Goal: Information Seeking & Learning: Learn about a topic

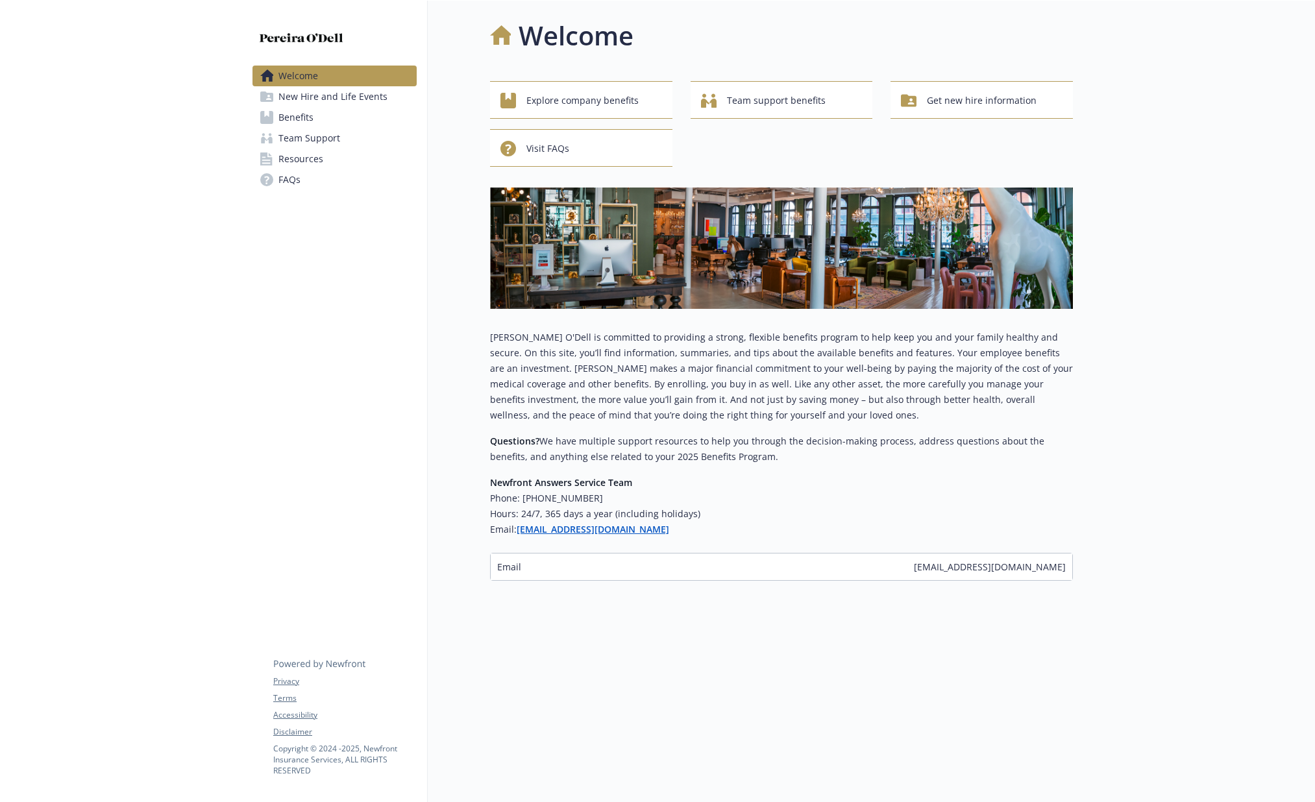
click at [303, 141] on span "Team Support" at bounding box center [309, 138] width 62 height 21
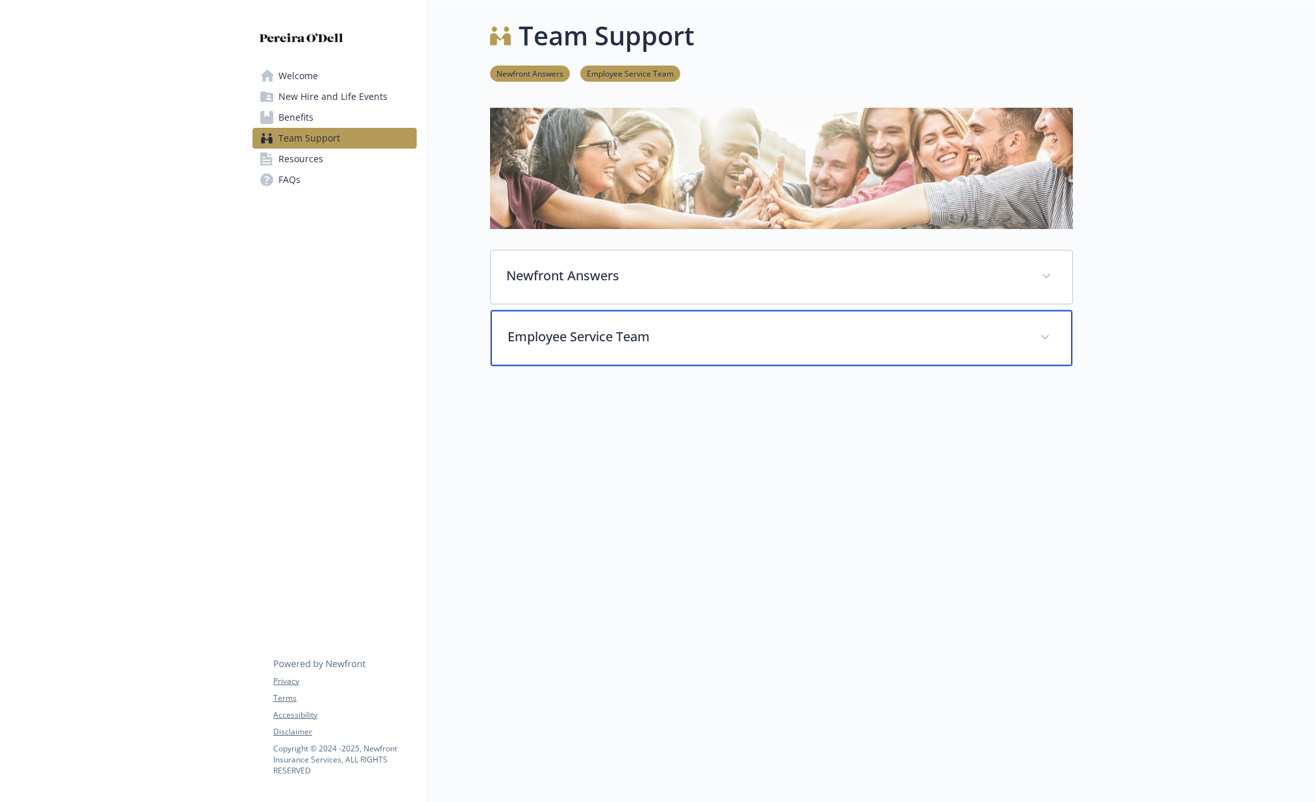
click at [593, 345] on p "Employee Service Team" at bounding box center [766, 336] width 517 height 19
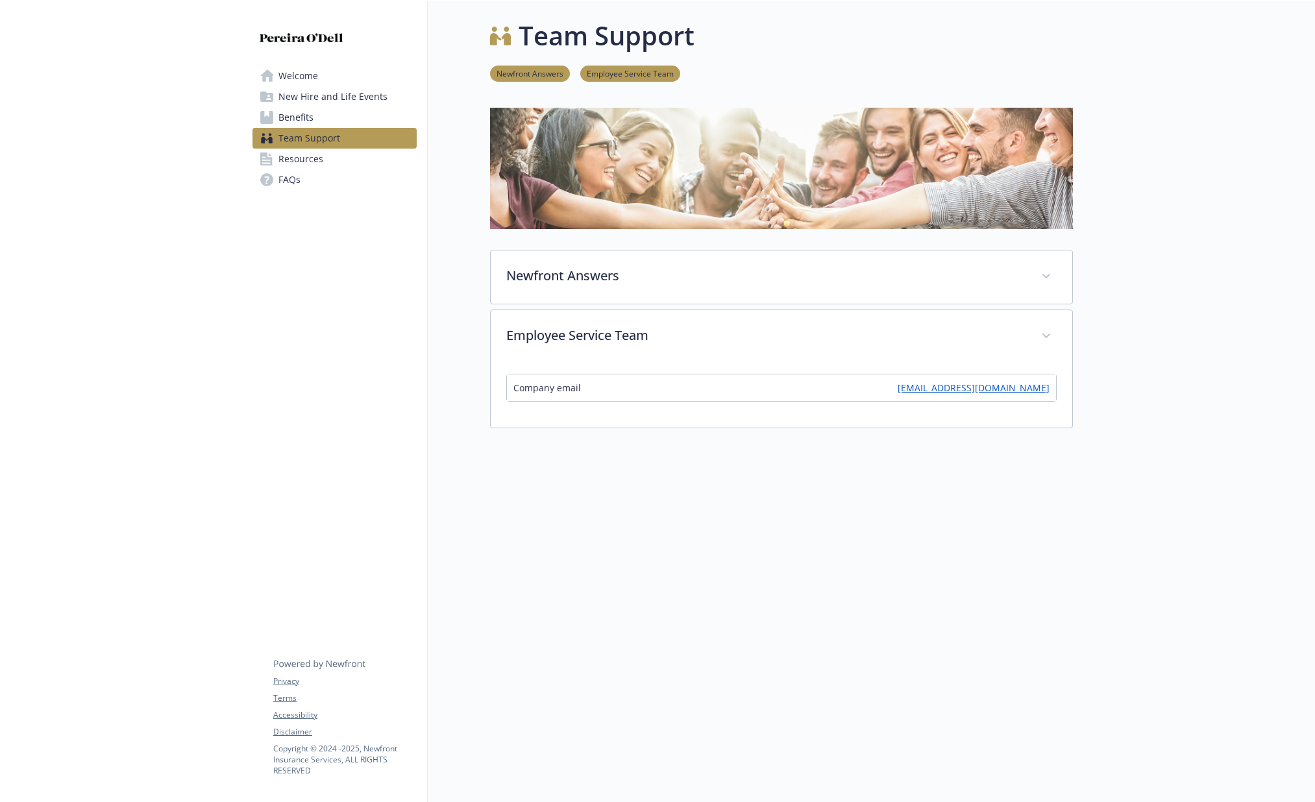
click at [326, 162] on link "Resources" at bounding box center [335, 159] width 164 height 21
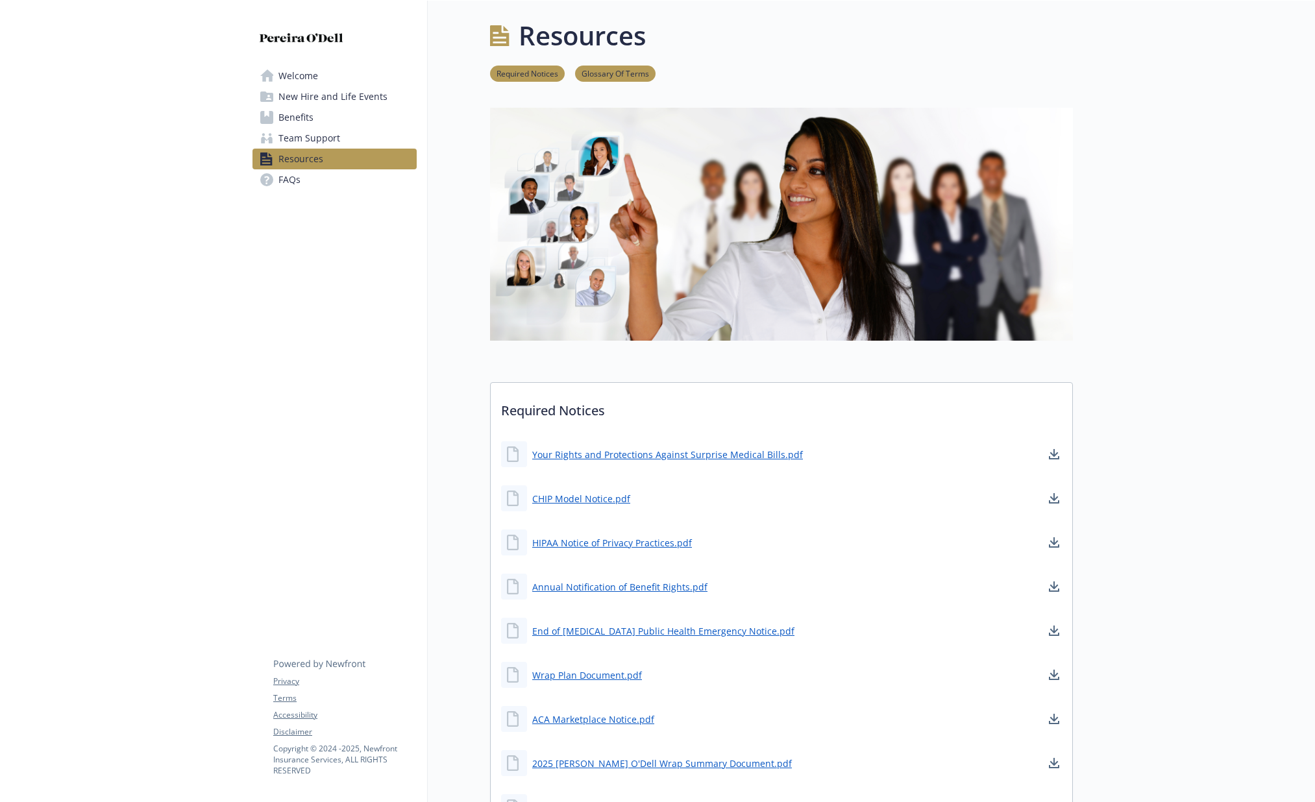
click at [312, 96] on span "New Hire and Life Events" at bounding box center [332, 96] width 109 height 21
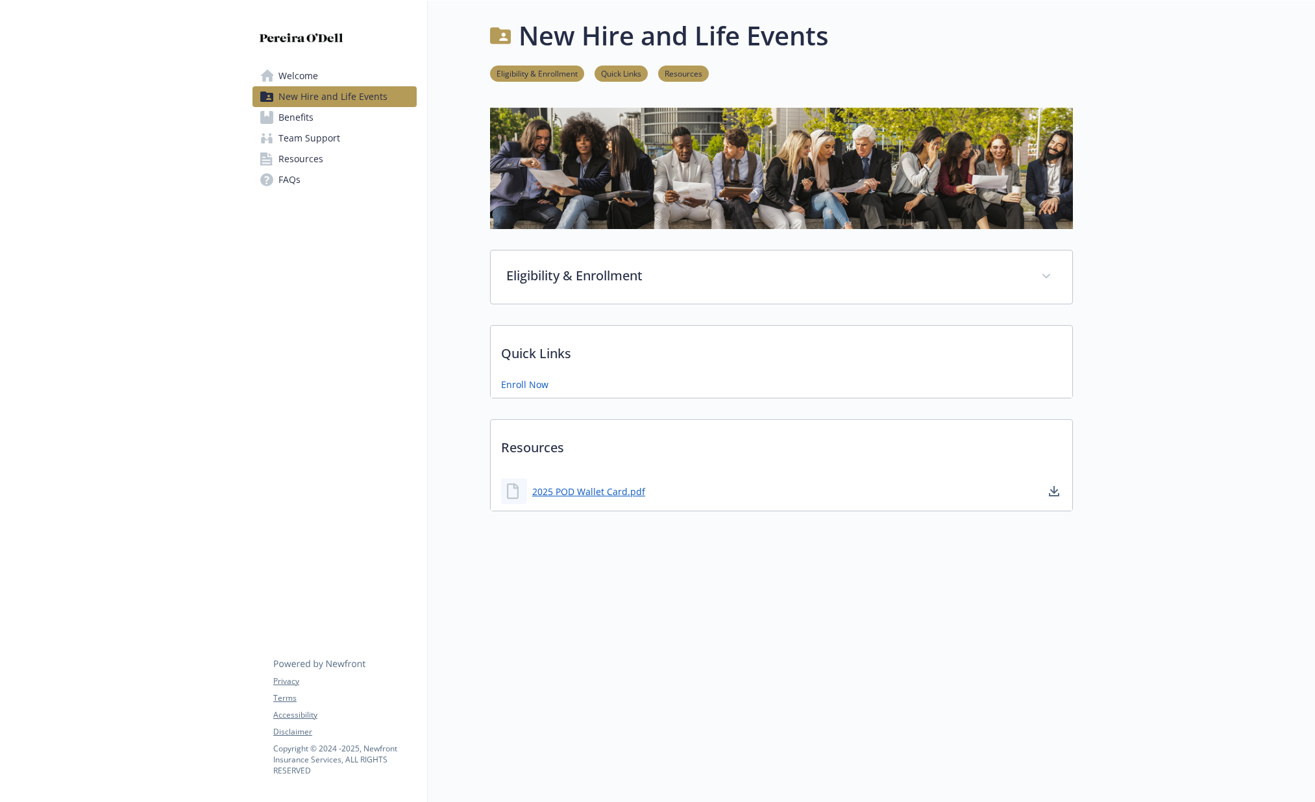
click at [311, 75] on span "Welcome" at bounding box center [298, 76] width 40 height 21
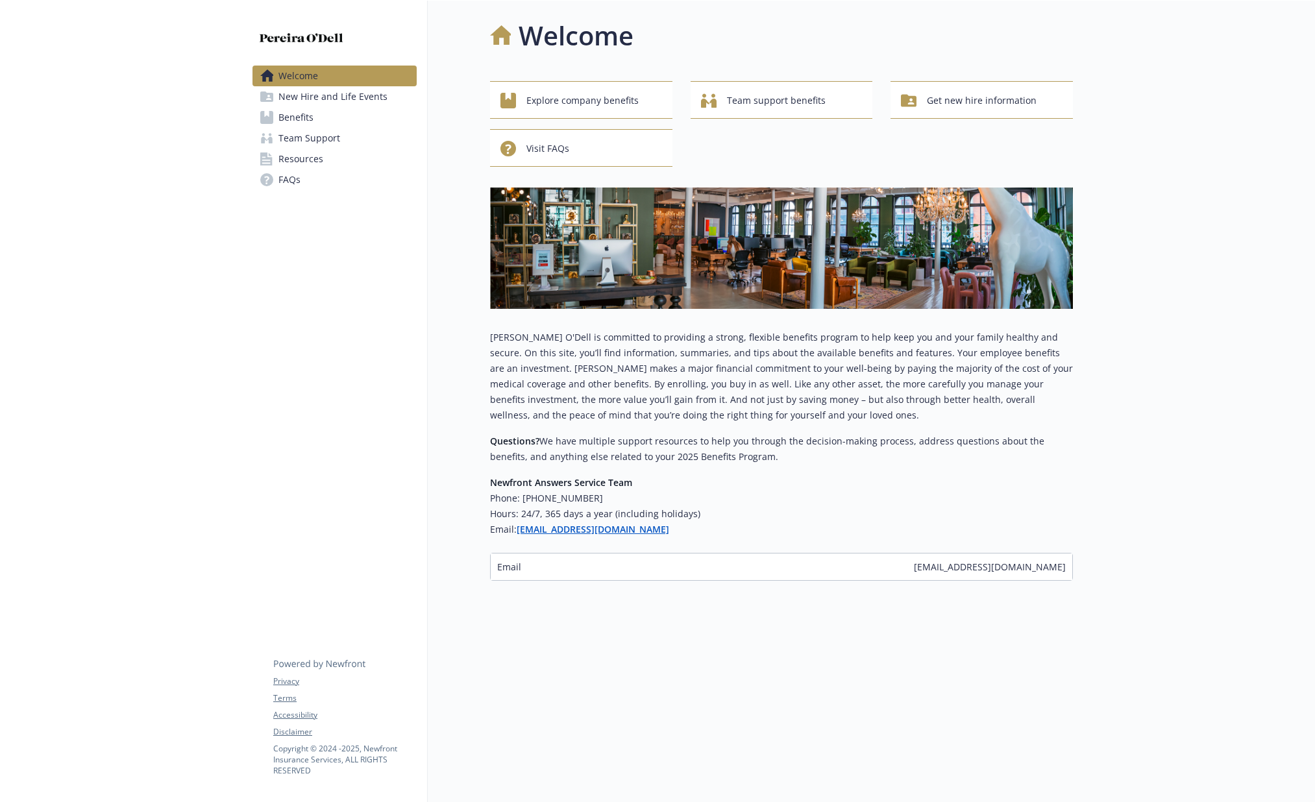
click at [293, 116] on span "Benefits" at bounding box center [295, 117] width 35 height 21
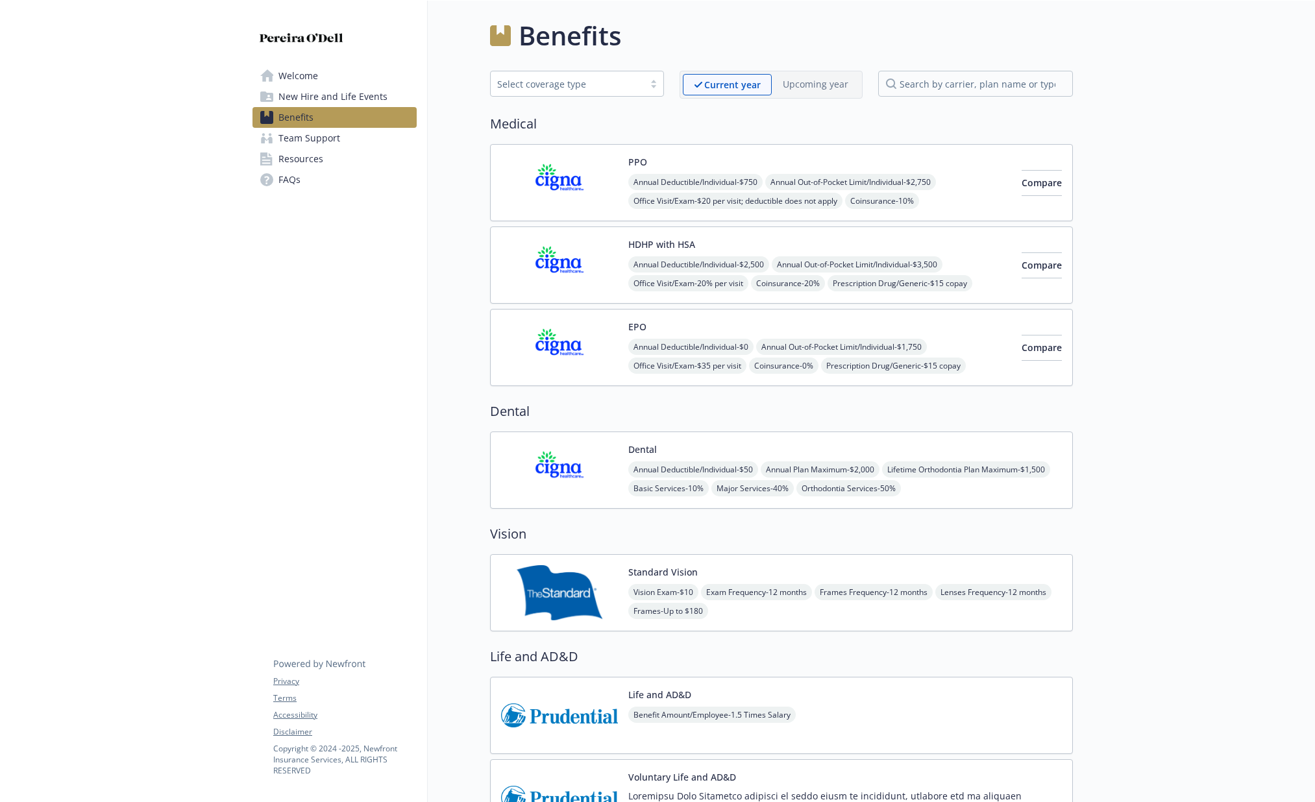
click at [299, 100] on span "New Hire and Life Events" at bounding box center [332, 96] width 109 height 21
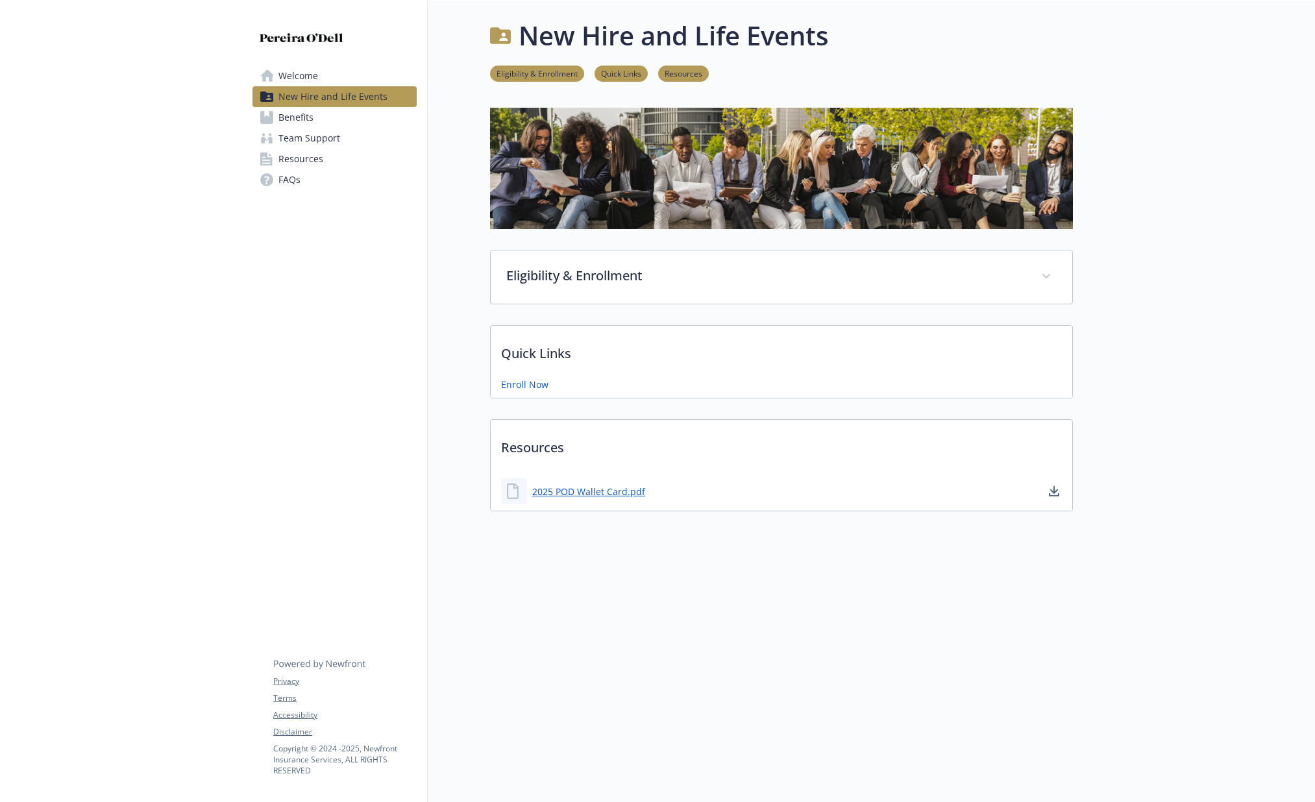
click at [296, 146] on span "Team Support" at bounding box center [309, 138] width 62 height 21
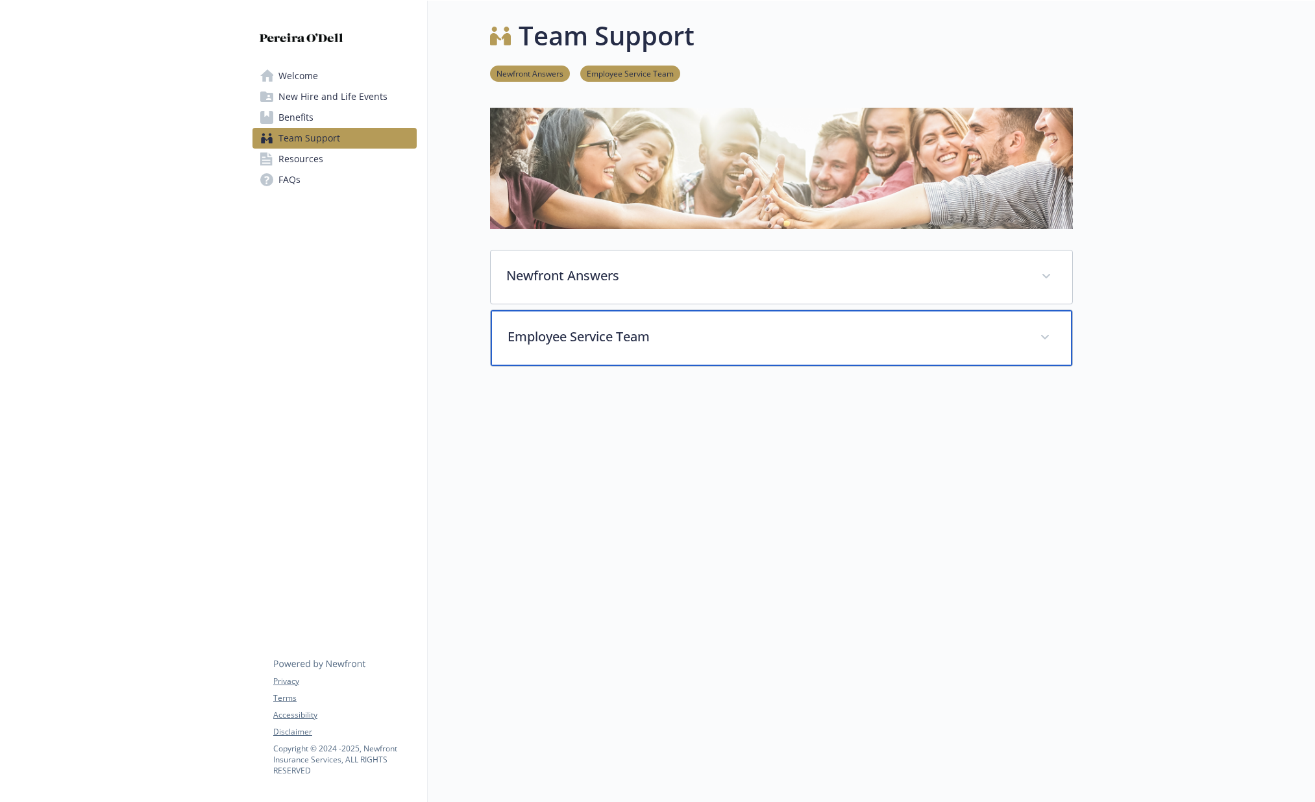
click at [624, 340] on p "Employee Service Team" at bounding box center [766, 336] width 517 height 19
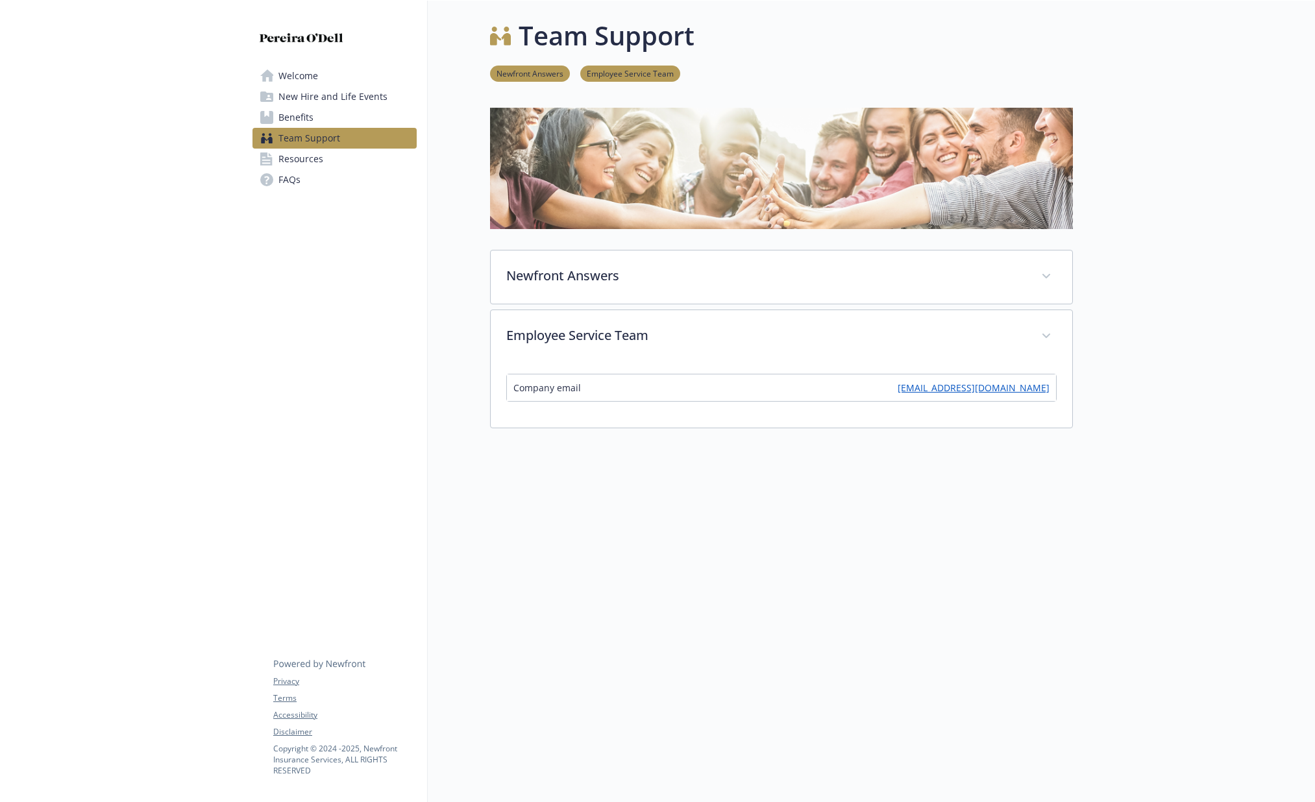
click at [308, 75] on span "Welcome" at bounding box center [298, 76] width 40 height 21
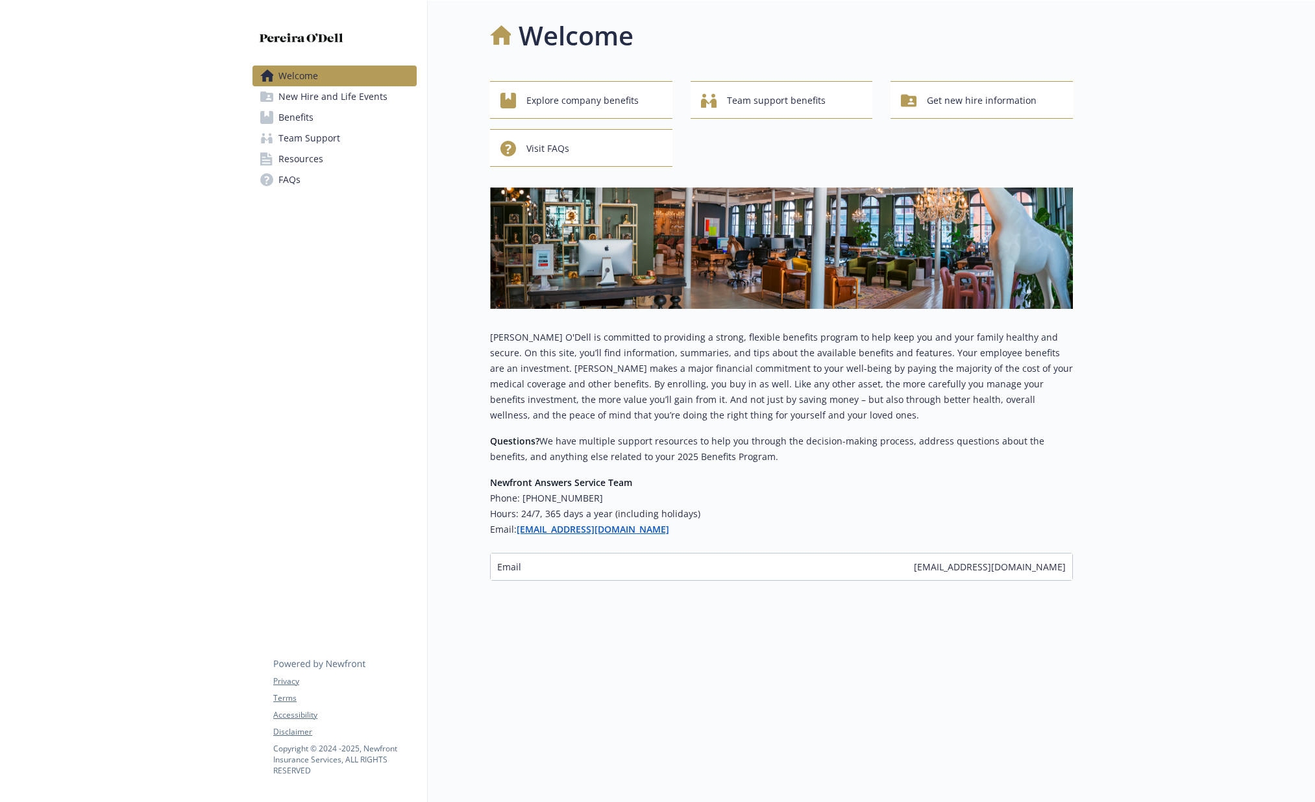
click at [331, 97] on span "New Hire and Life Events" at bounding box center [332, 96] width 109 height 21
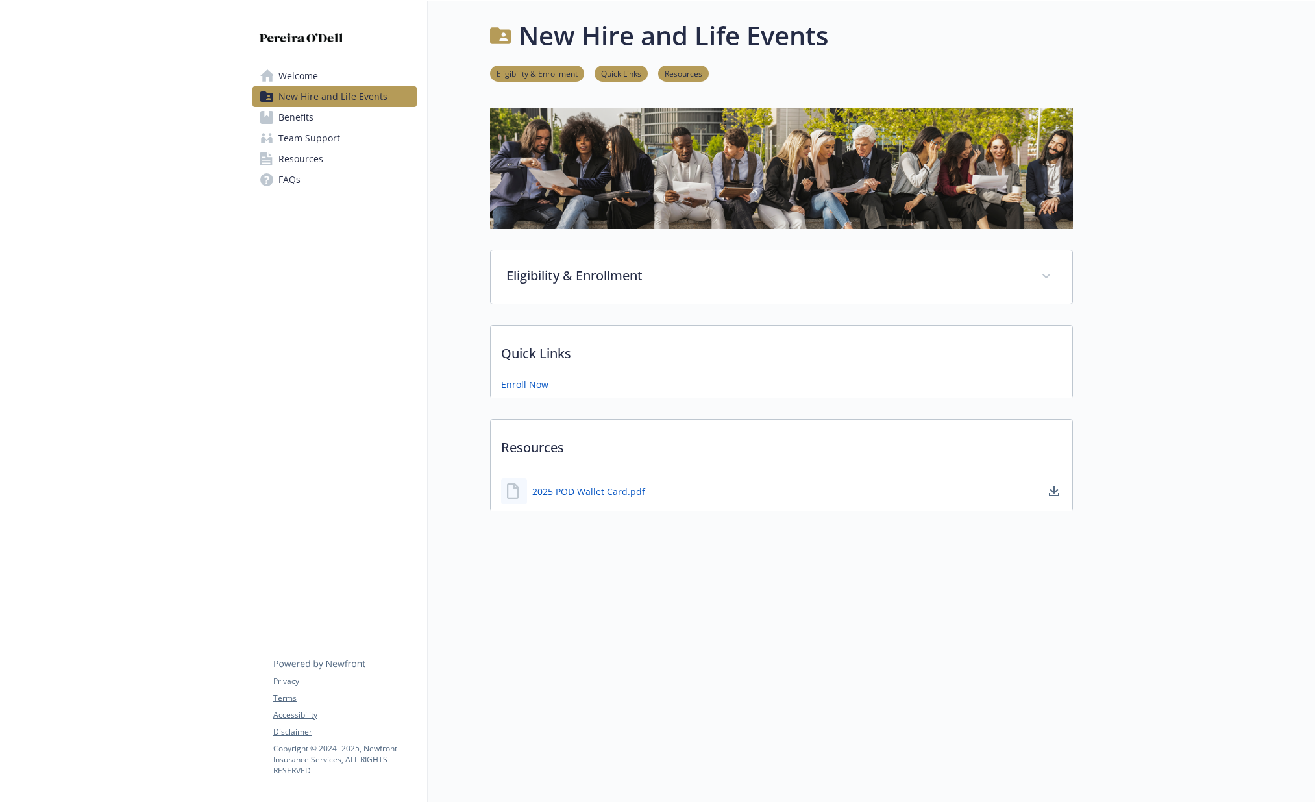
click at [283, 114] on span "Benefits" at bounding box center [295, 117] width 35 height 21
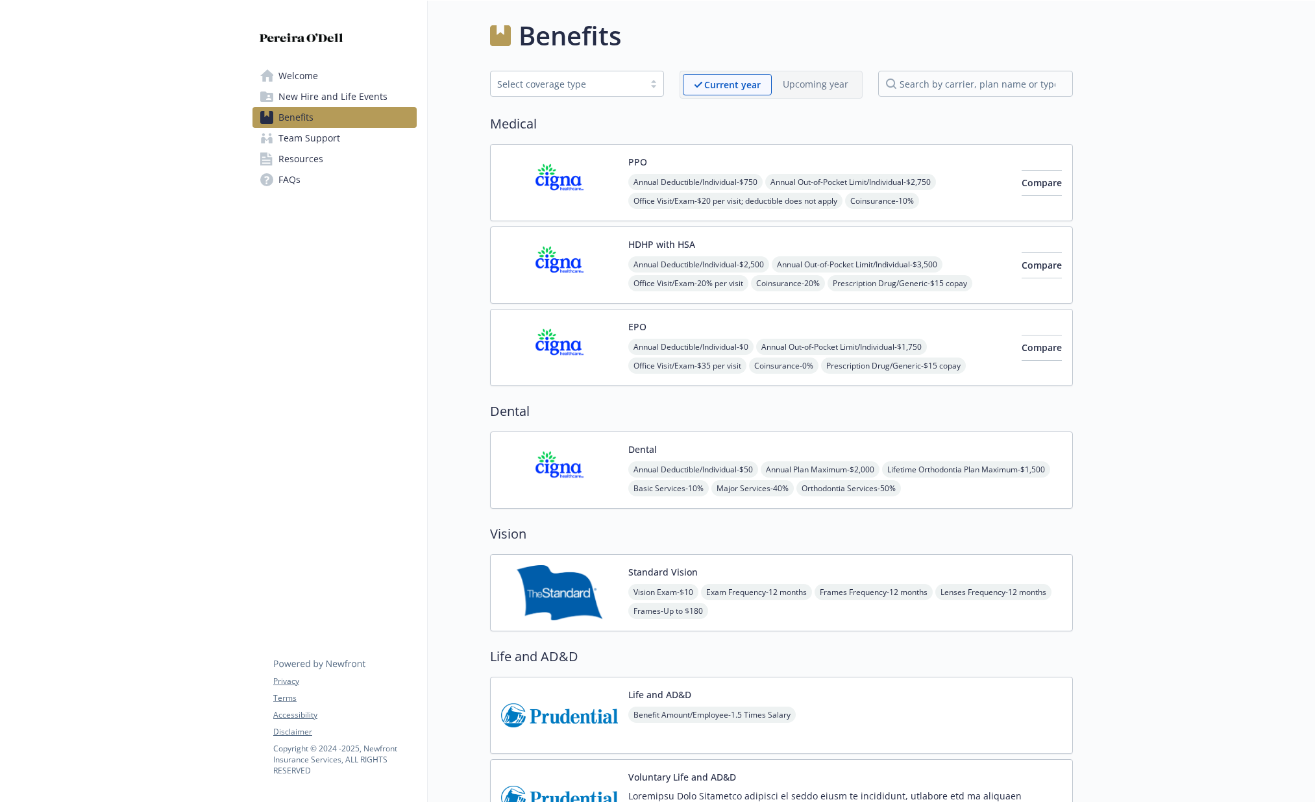
click at [303, 139] on span "Team Support" at bounding box center [309, 138] width 62 height 21
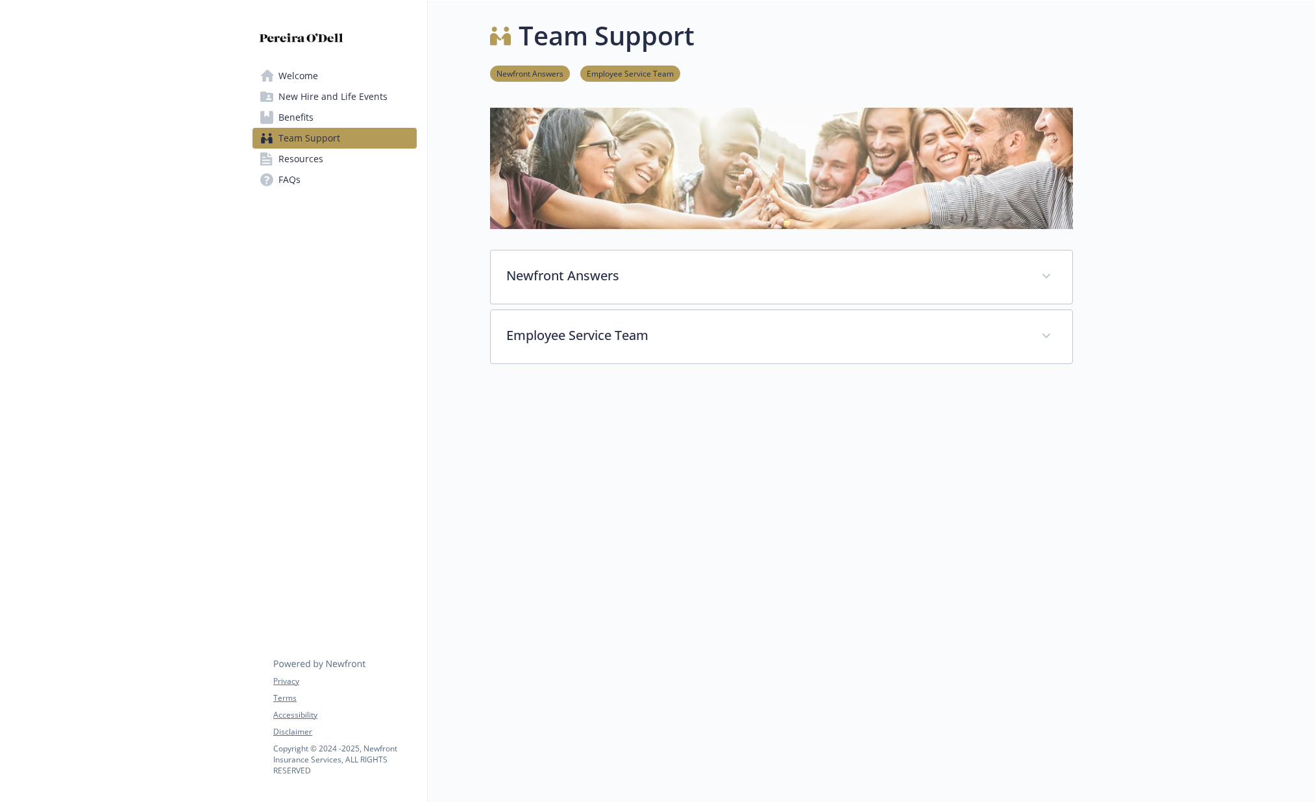
click at [304, 154] on span "Resources" at bounding box center [300, 159] width 45 height 21
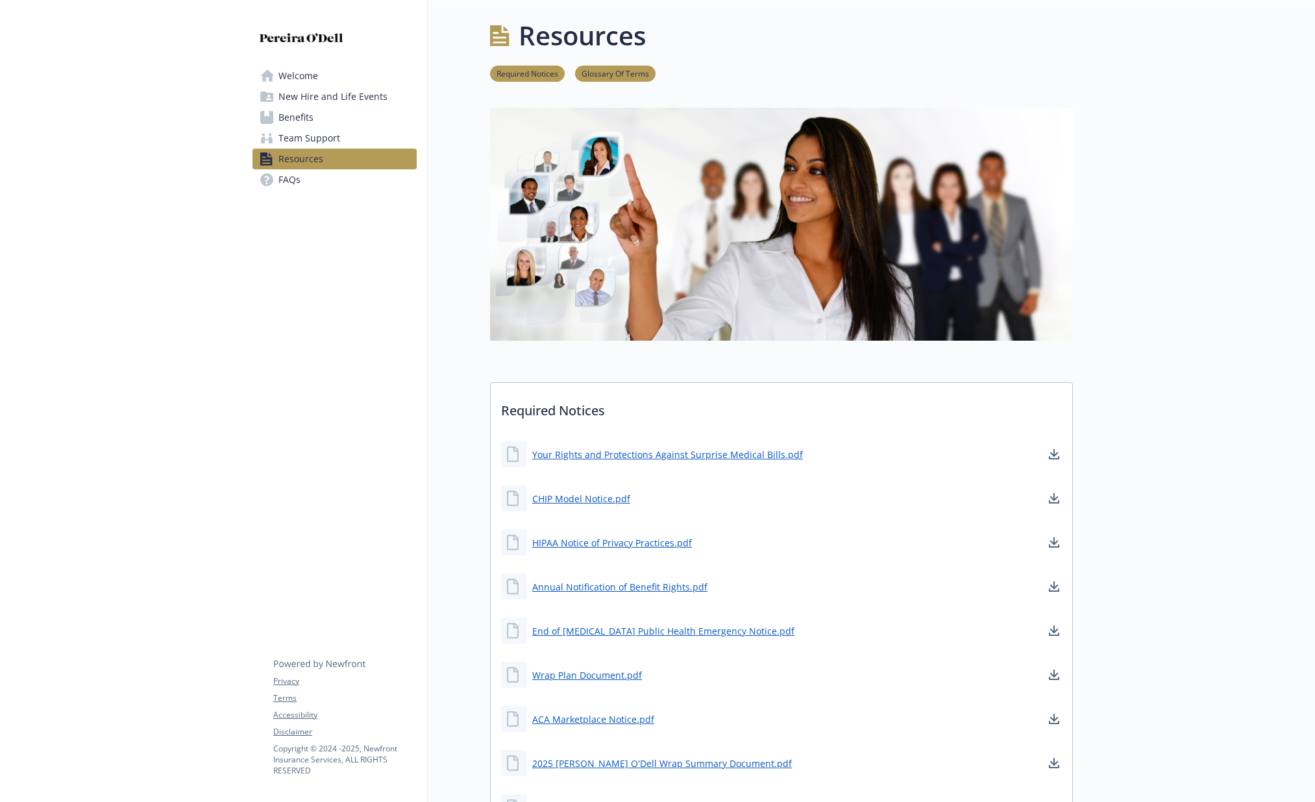
click at [308, 138] on span "Team Support" at bounding box center [309, 138] width 62 height 21
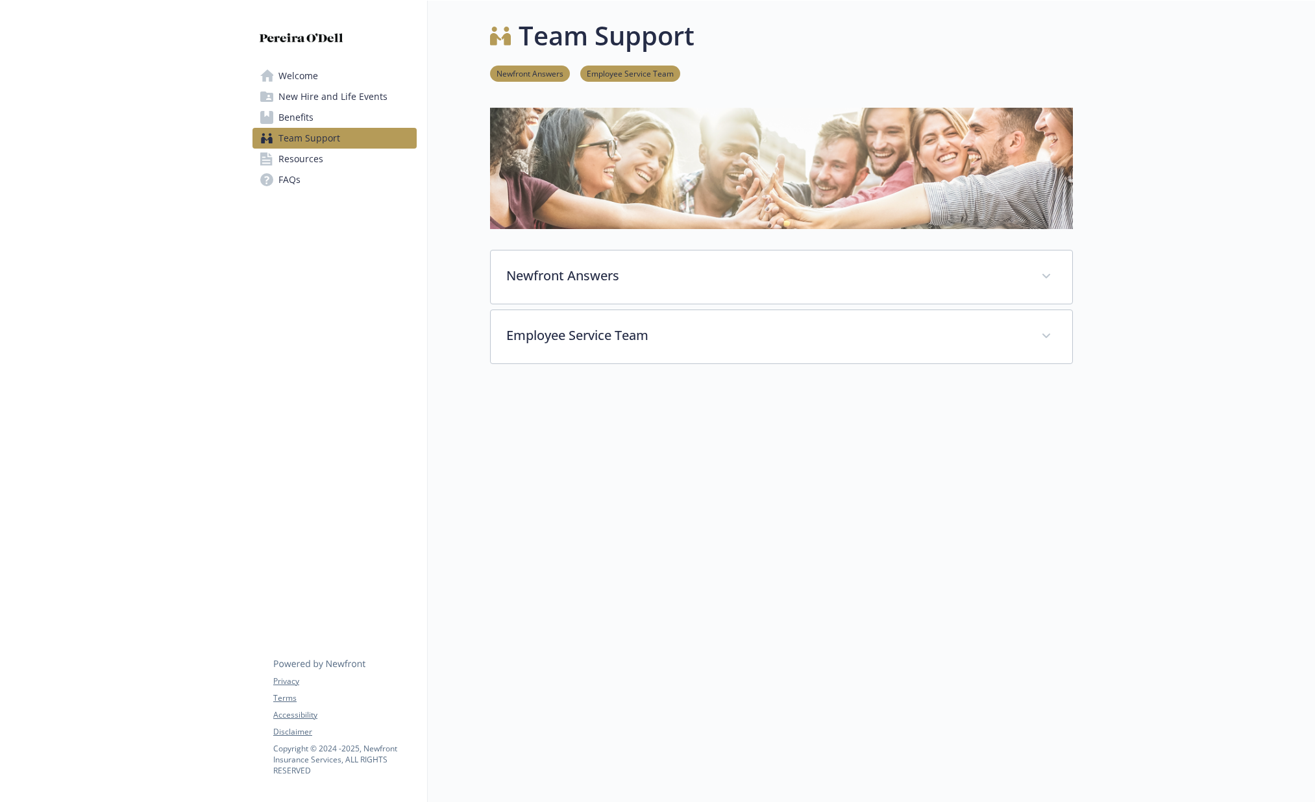
click at [306, 120] on span "Benefits" at bounding box center [295, 117] width 35 height 21
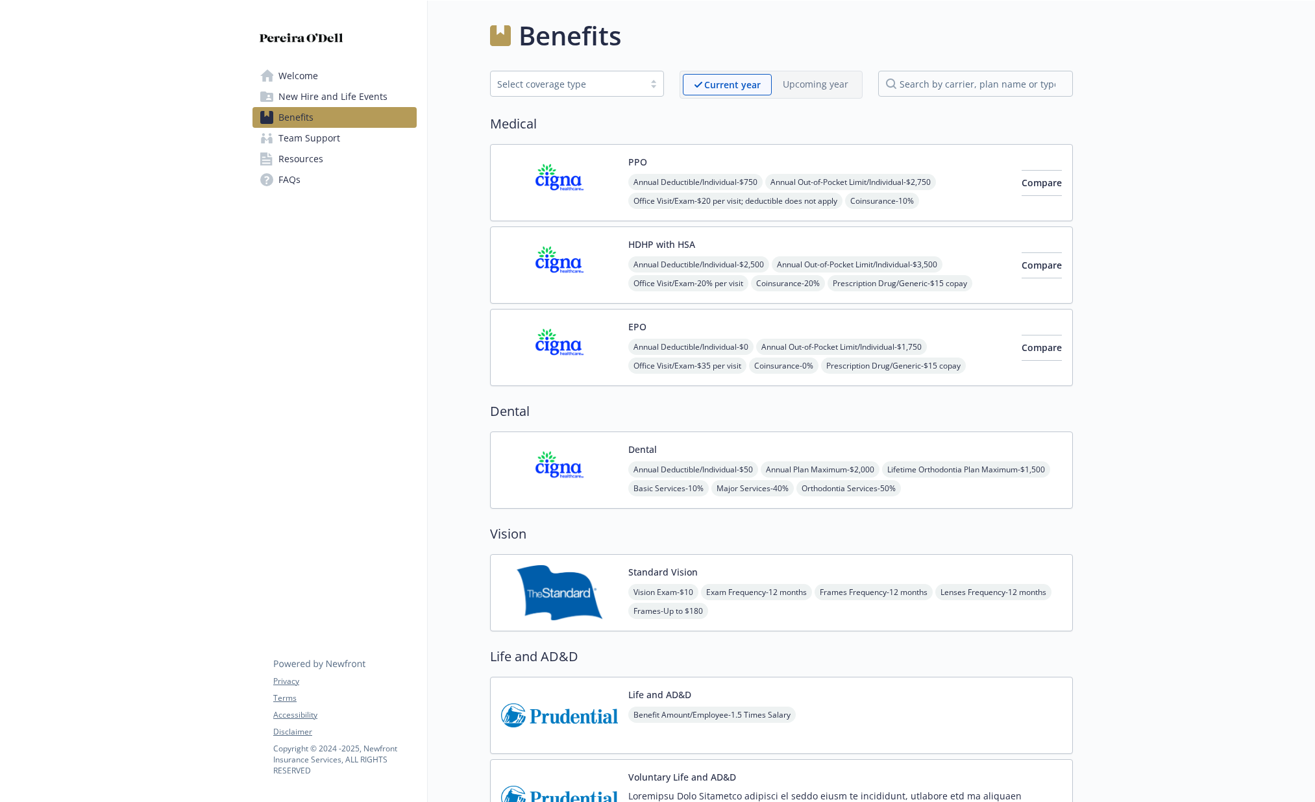
click at [310, 100] on span "New Hire and Life Events" at bounding box center [332, 96] width 109 height 21
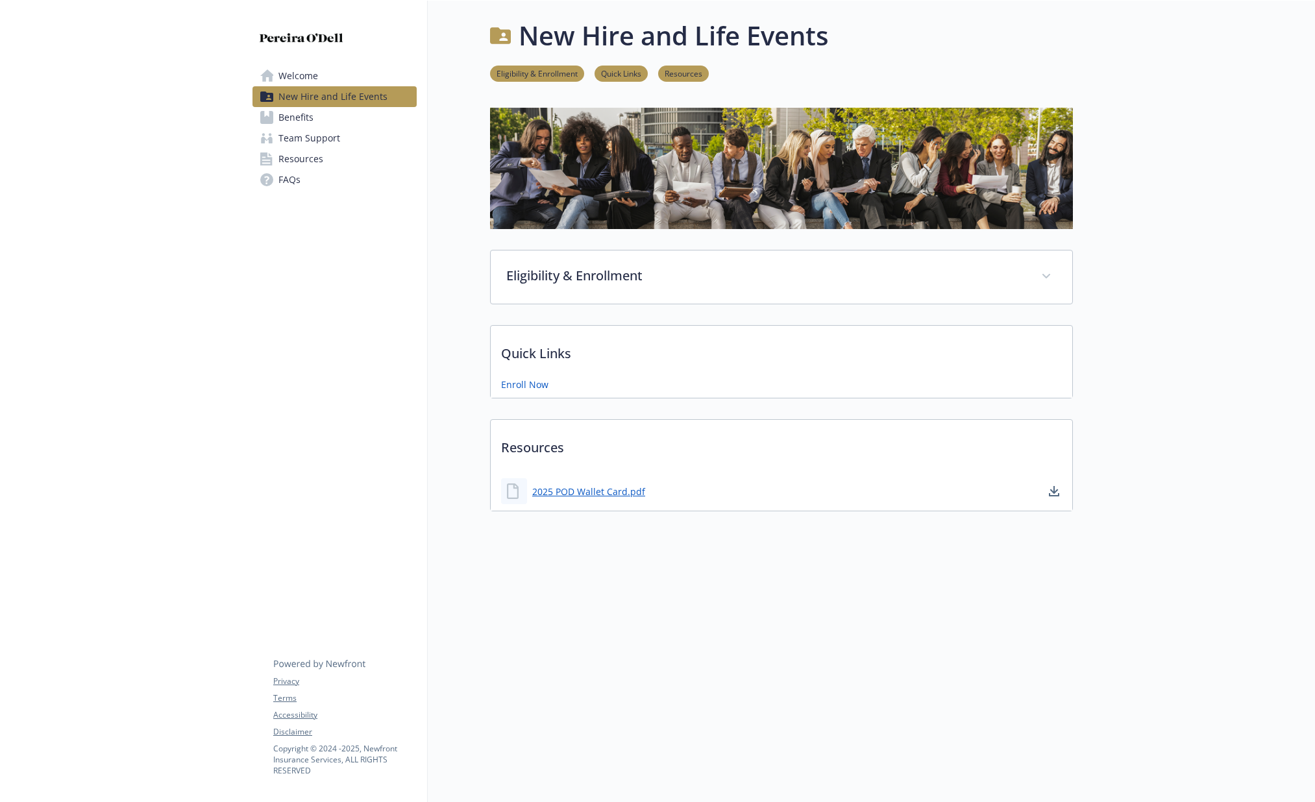
click at [291, 71] on span "Welcome" at bounding box center [298, 76] width 40 height 21
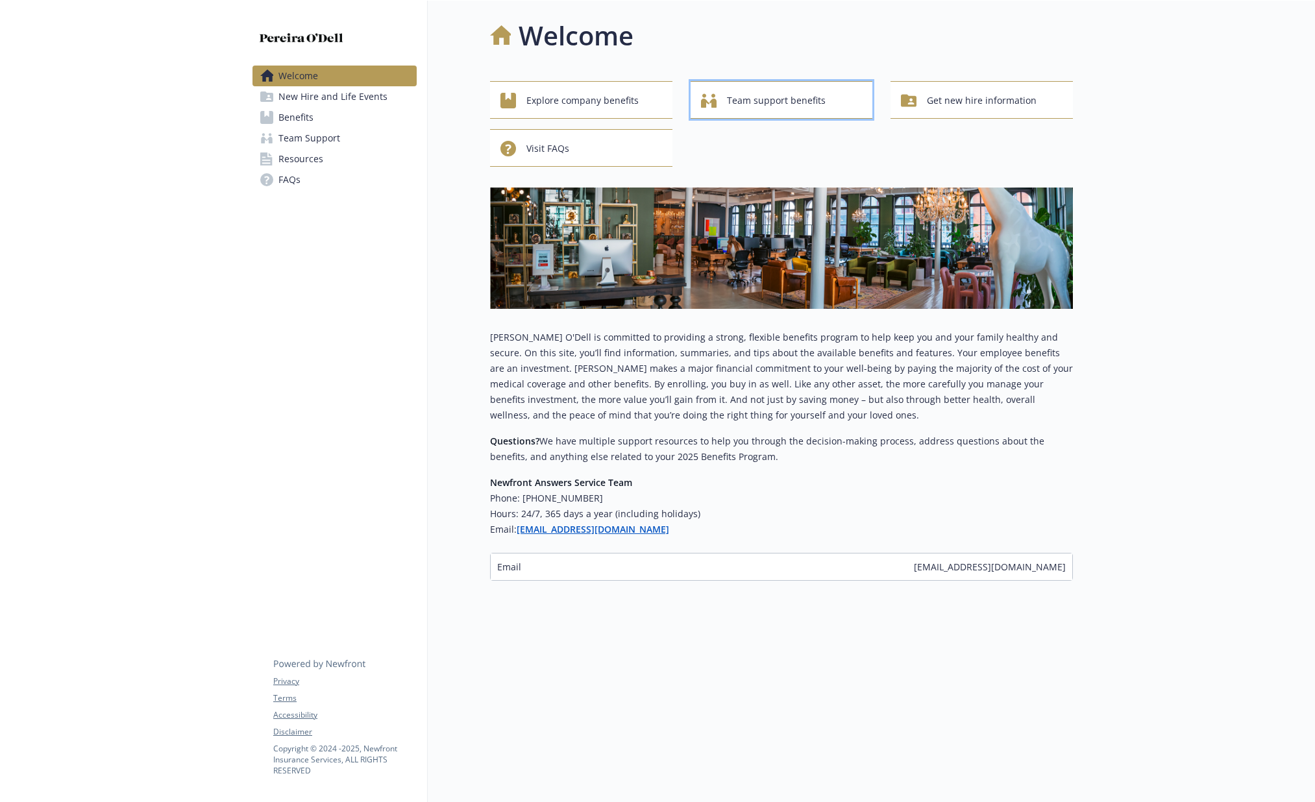
click at [761, 100] on span "Team support benefits" at bounding box center [776, 100] width 99 height 25
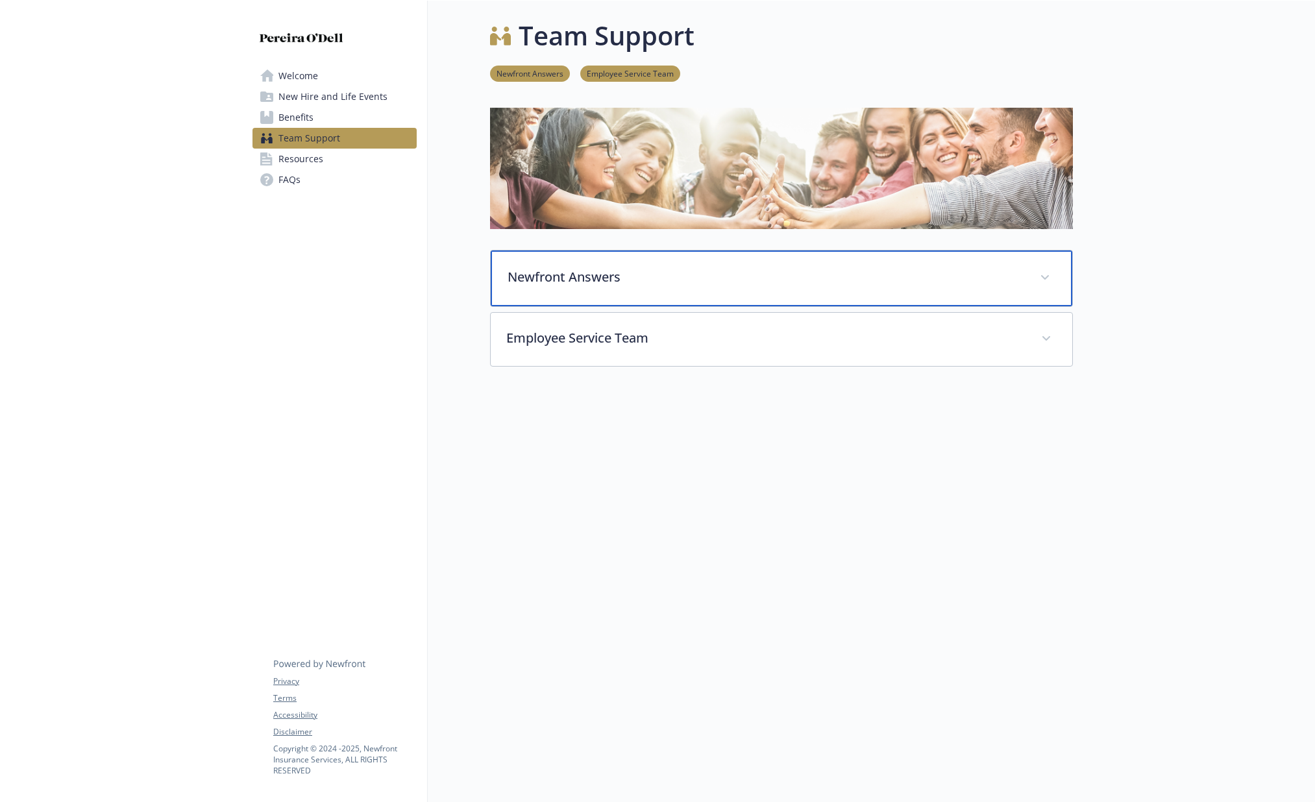
click at [661, 278] on p "Newfront Answers" at bounding box center [766, 276] width 517 height 19
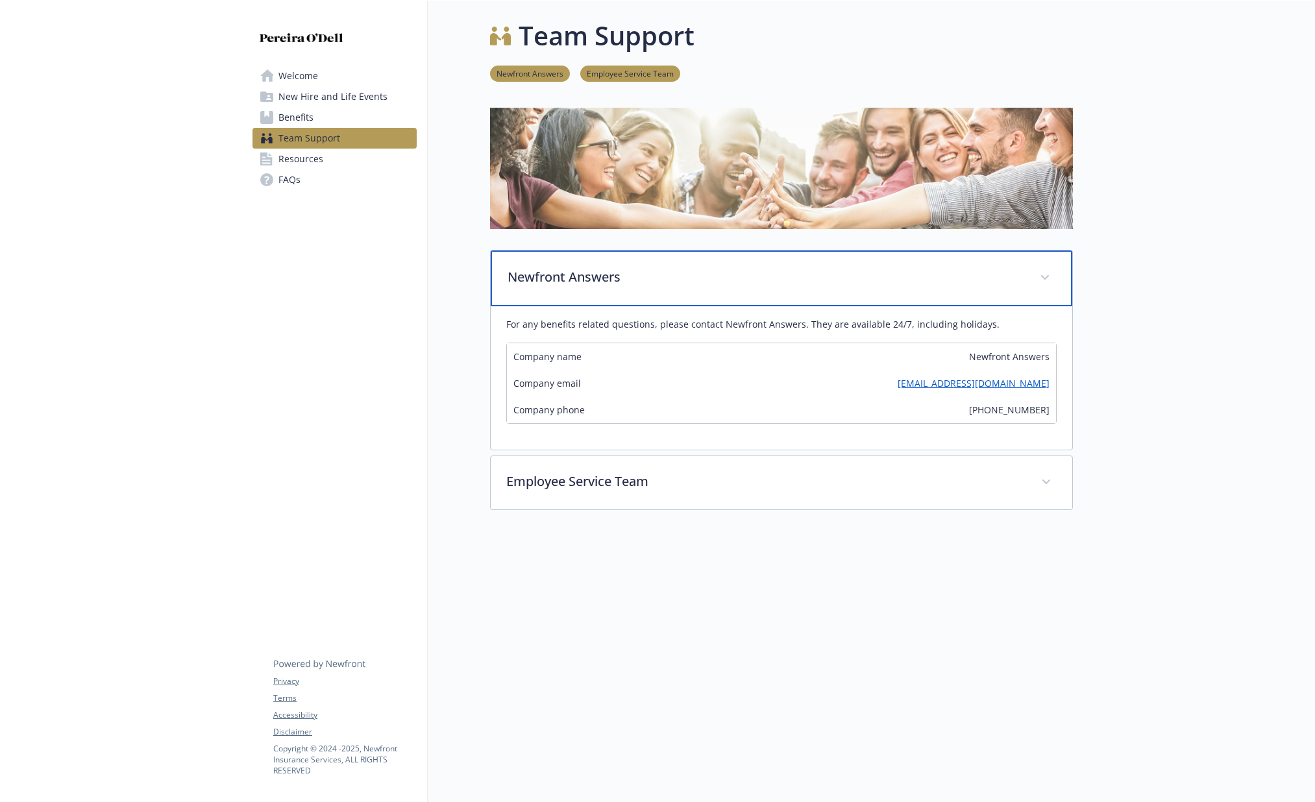
click at [659, 276] on p "Newfront Answers" at bounding box center [766, 276] width 517 height 19
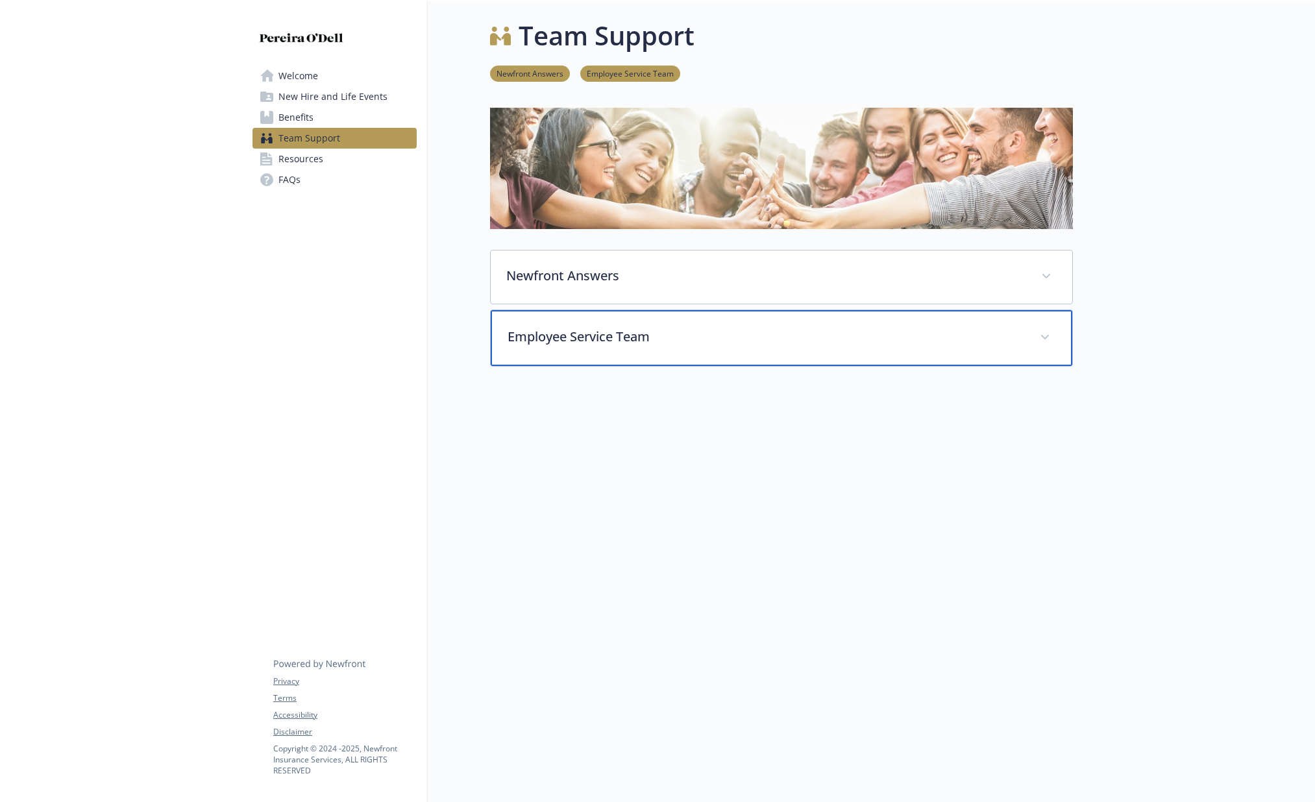
click at [683, 347] on div "Employee Service Team" at bounding box center [782, 338] width 582 height 56
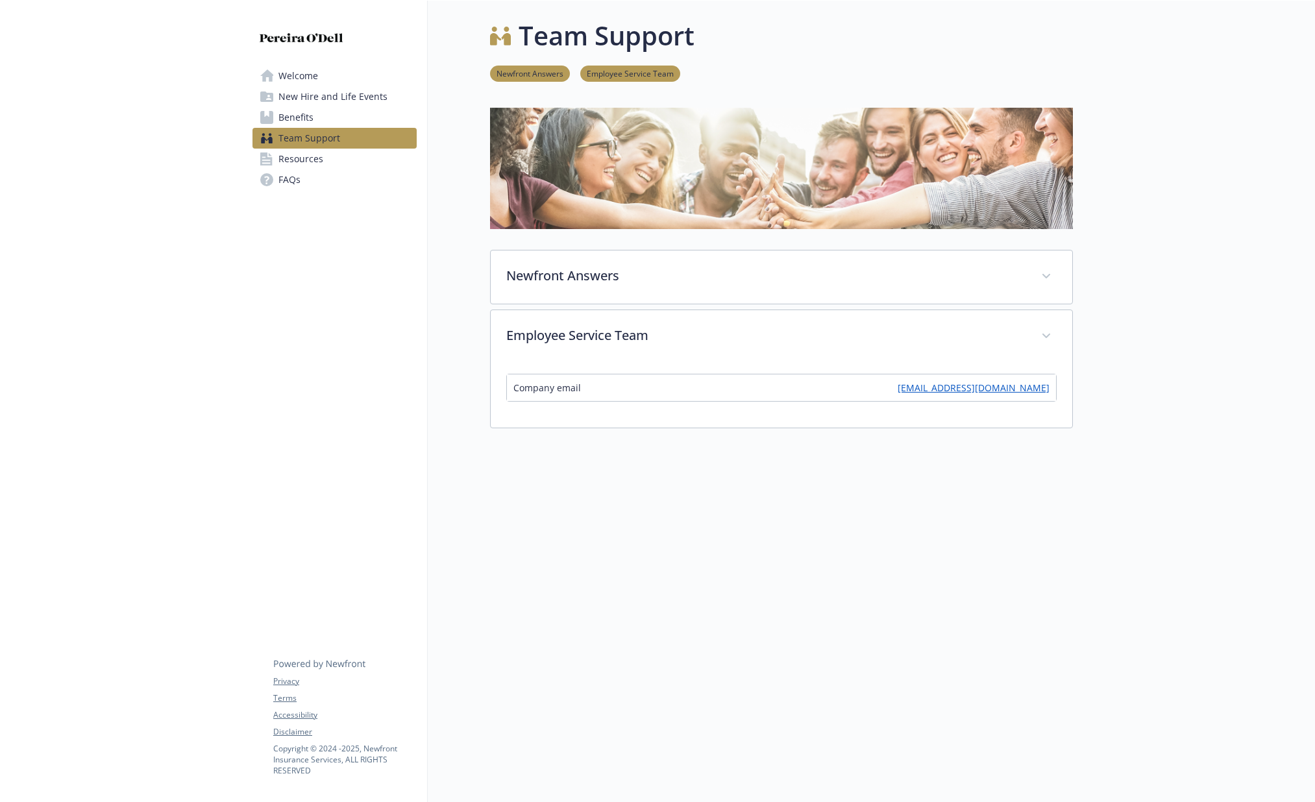
click at [297, 154] on span "Resources" at bounding box center [300, 159] width 45 height 21
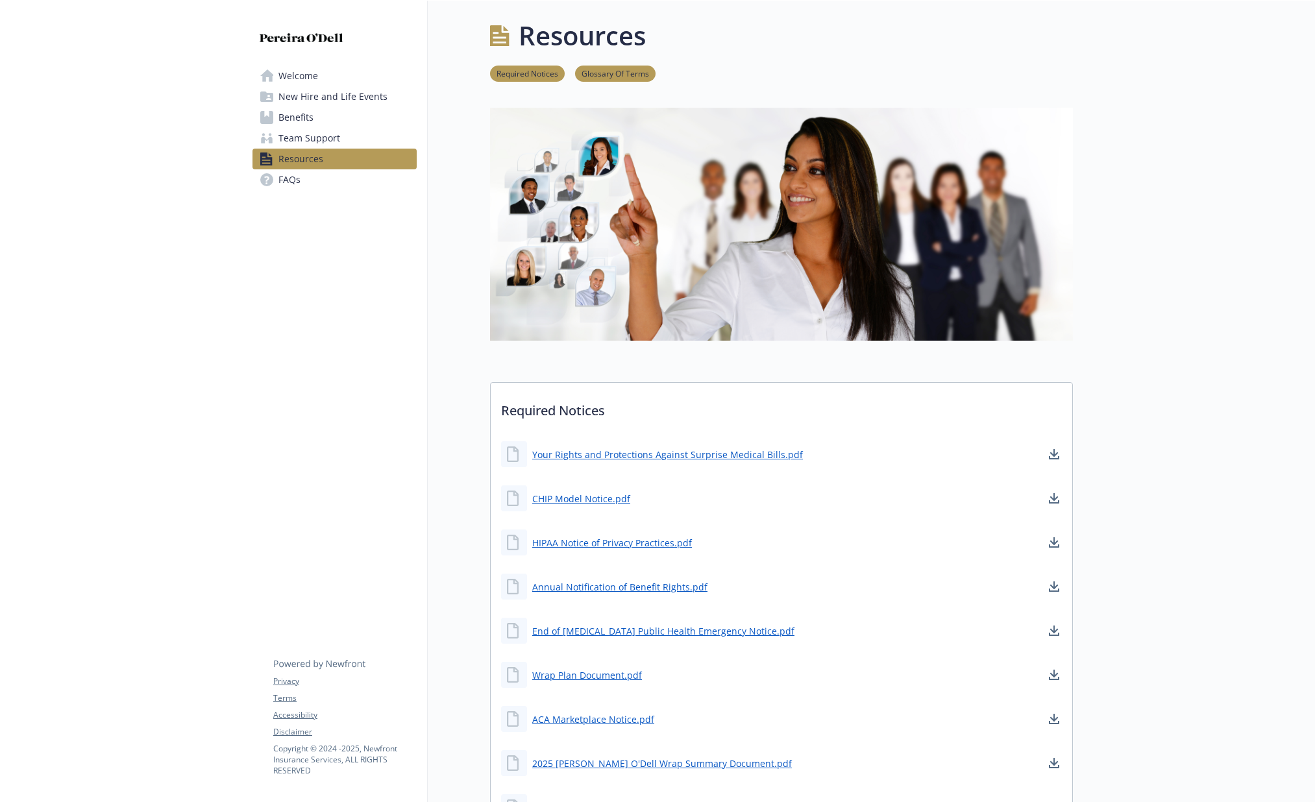
click at [282, 181] on span "FAQs" at bounding box center [289, 179] width 22 height 21
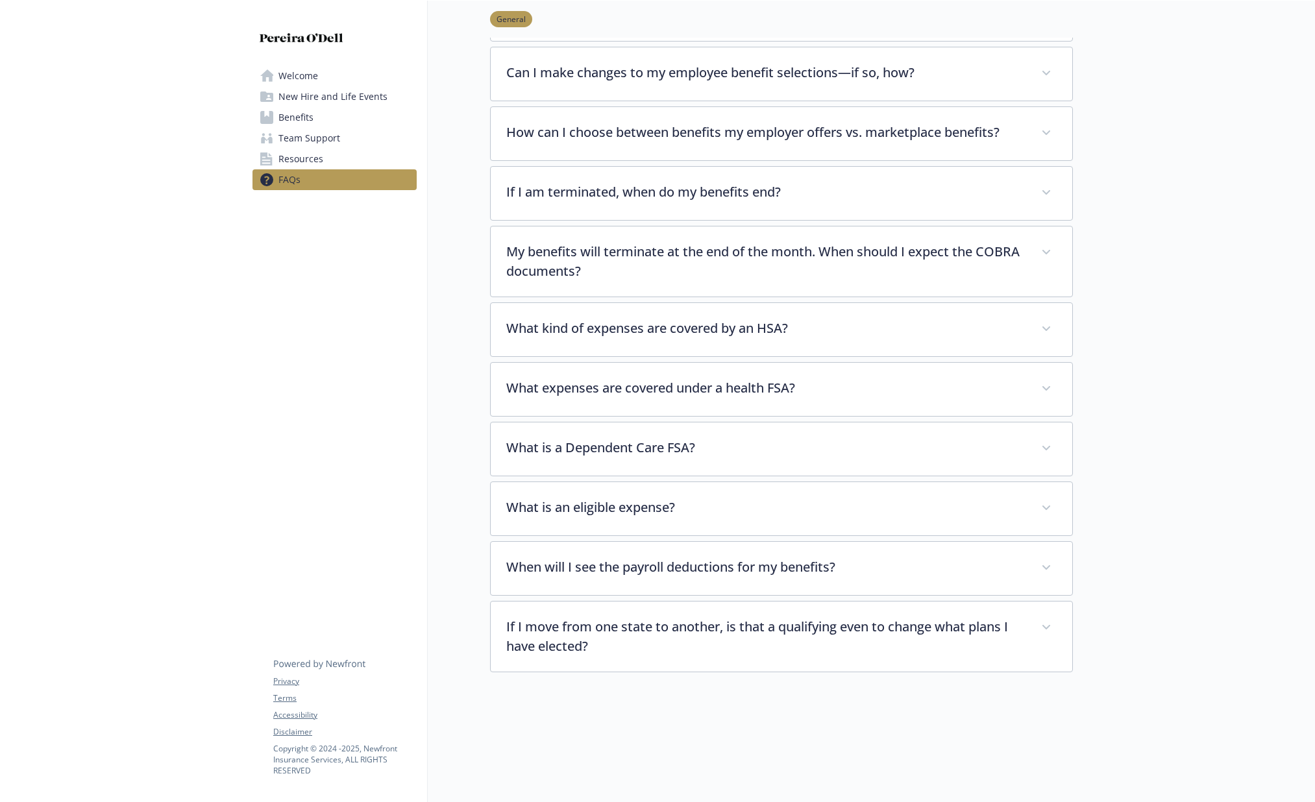
scroll to position [212, 0]
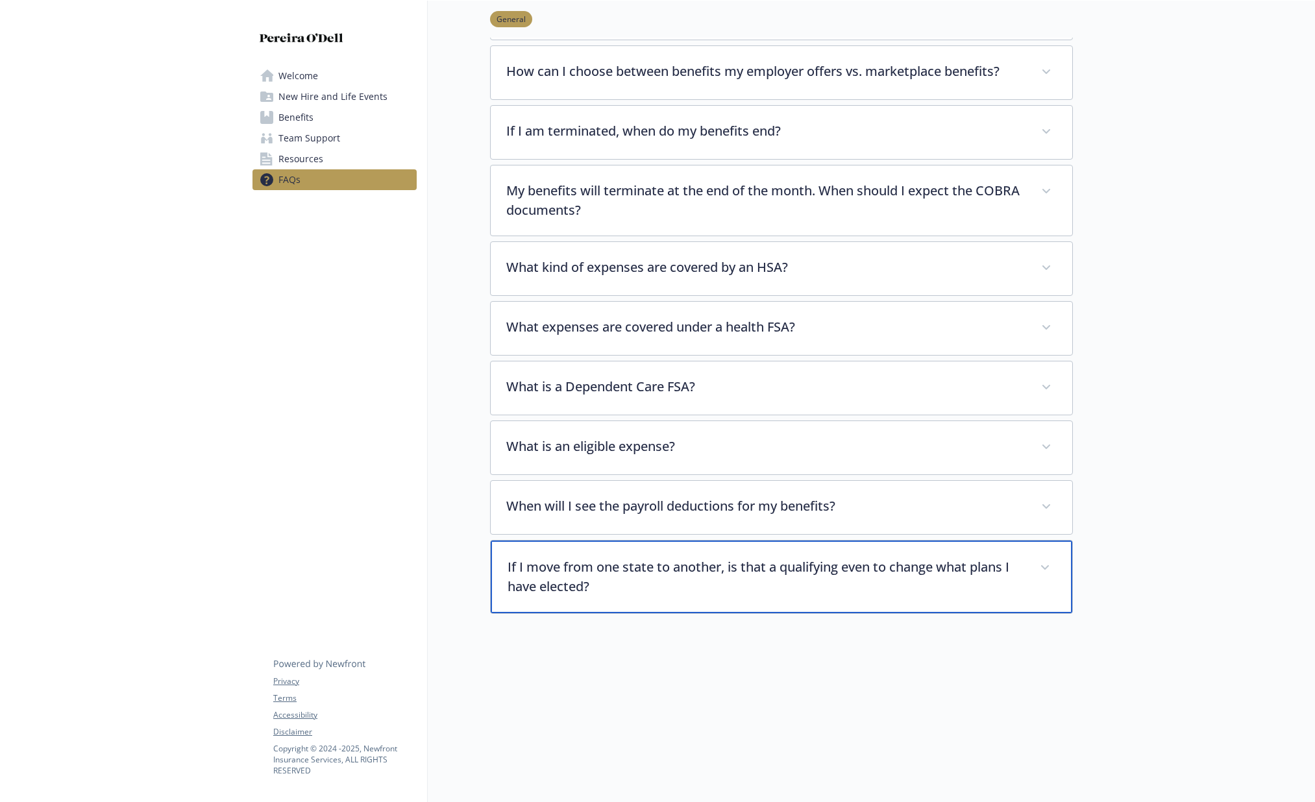
click at [722, 576] on p "If I move from one state to another, is that a qualifying even to change what p…" at bounding box center [766, 577] width 517 height 39
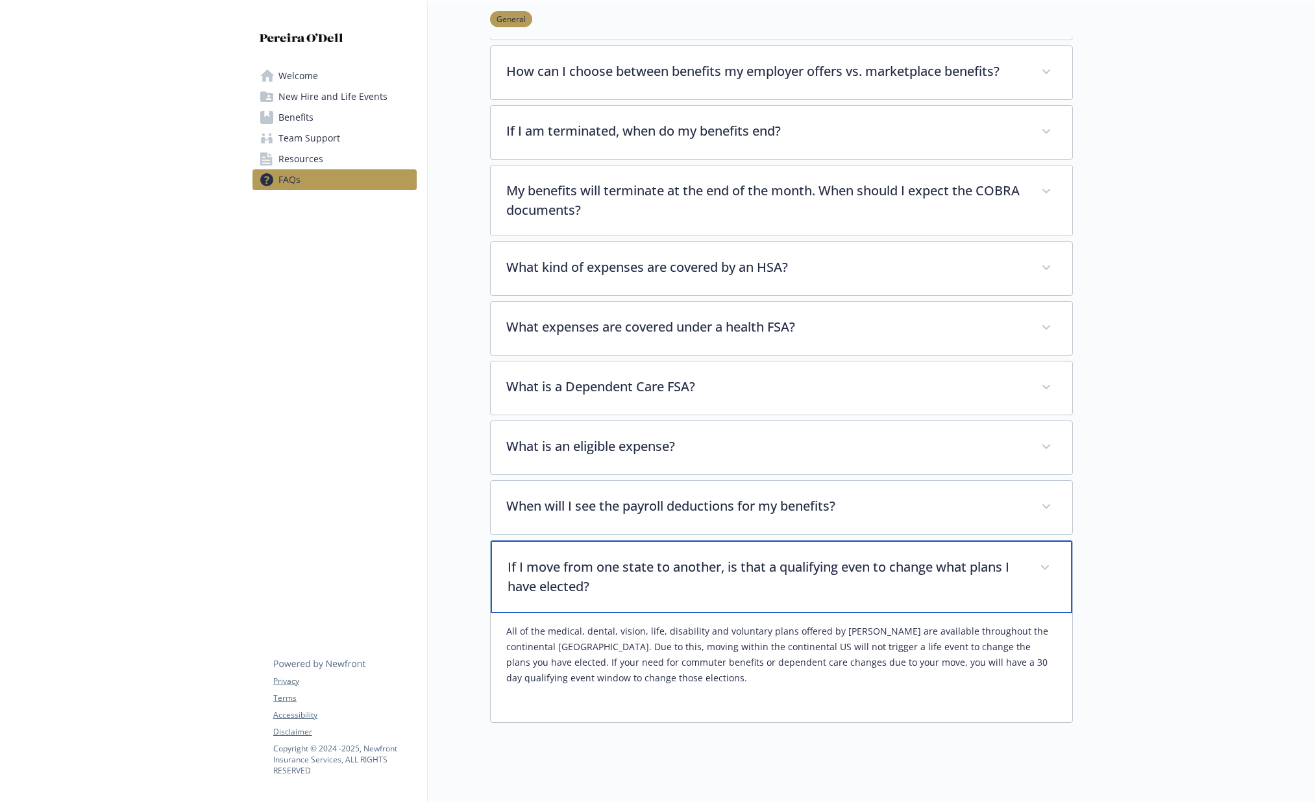
click at [722, 576] on p "If I move from one state to another, is that a qualifying even to change what p…" at bounding box center [766, 577] width 517 height 39
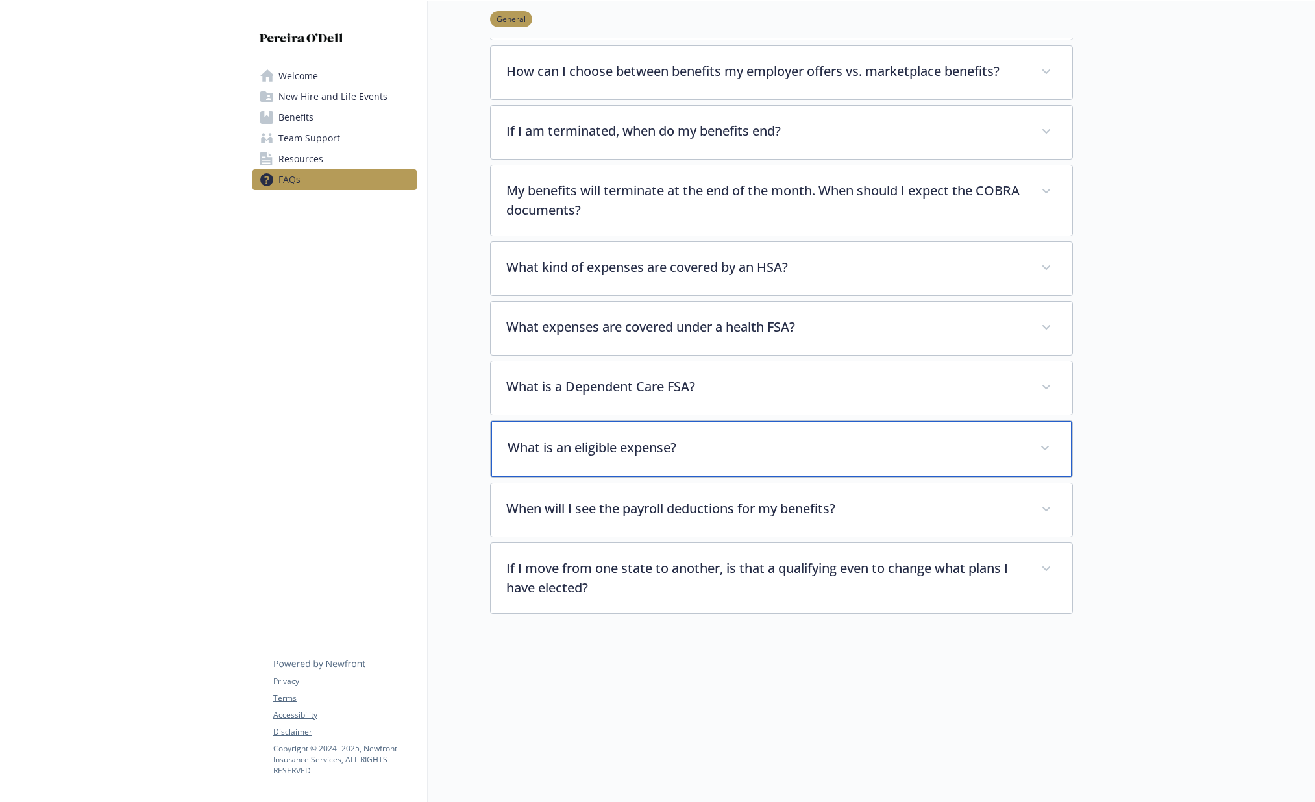
click at [643, 449] on p "What is an eligible expense?" at bounding box center [766, 447] width 517 height 19
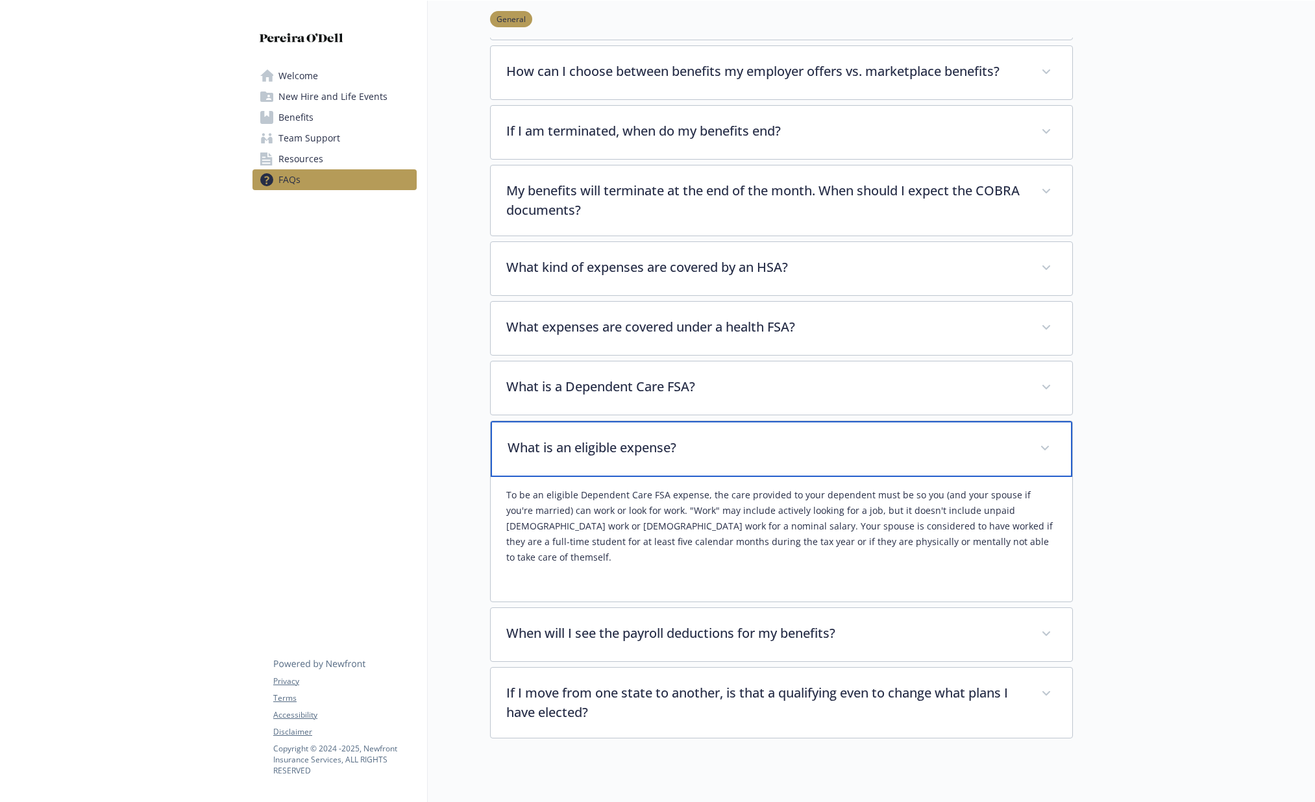
click at [643, 449] on p "What is an eligible expense?" at bounding box center [766, 447] width 517 height 19
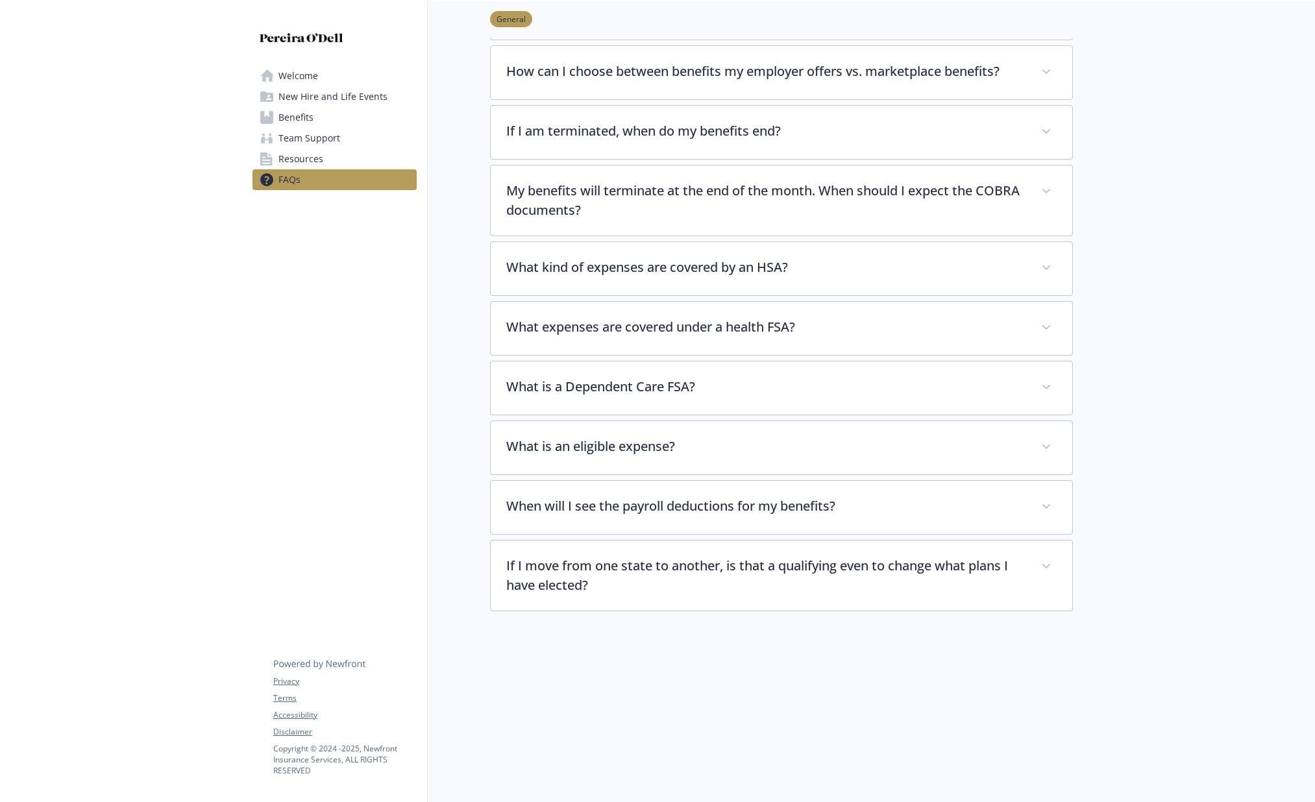
click at [456, 363] on div "FAQs General General Why do I need to enroll in employee benefits when I am hea…" at bounding box center [750, 256] width 645 height 935
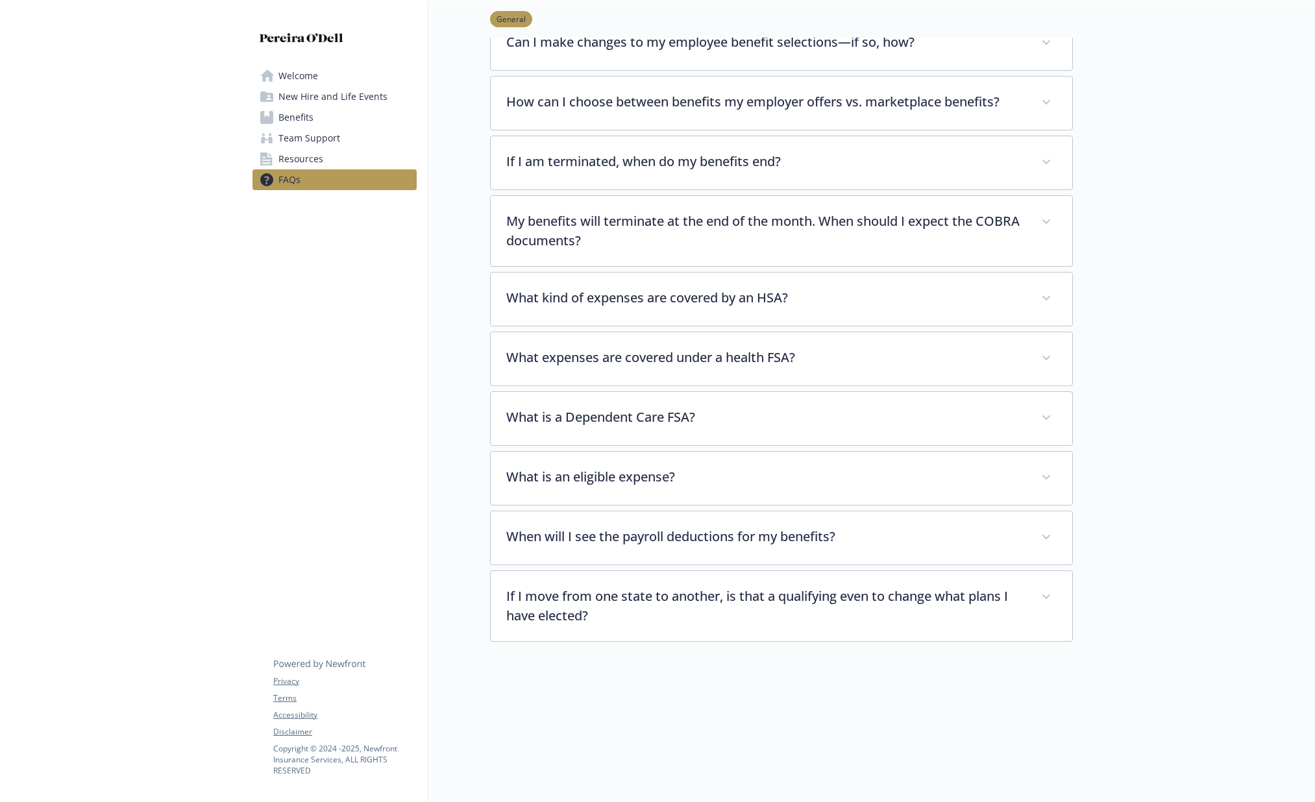
click at [310, 157] on span "Resources" at bounding box center [300, 159] width 45 height 21
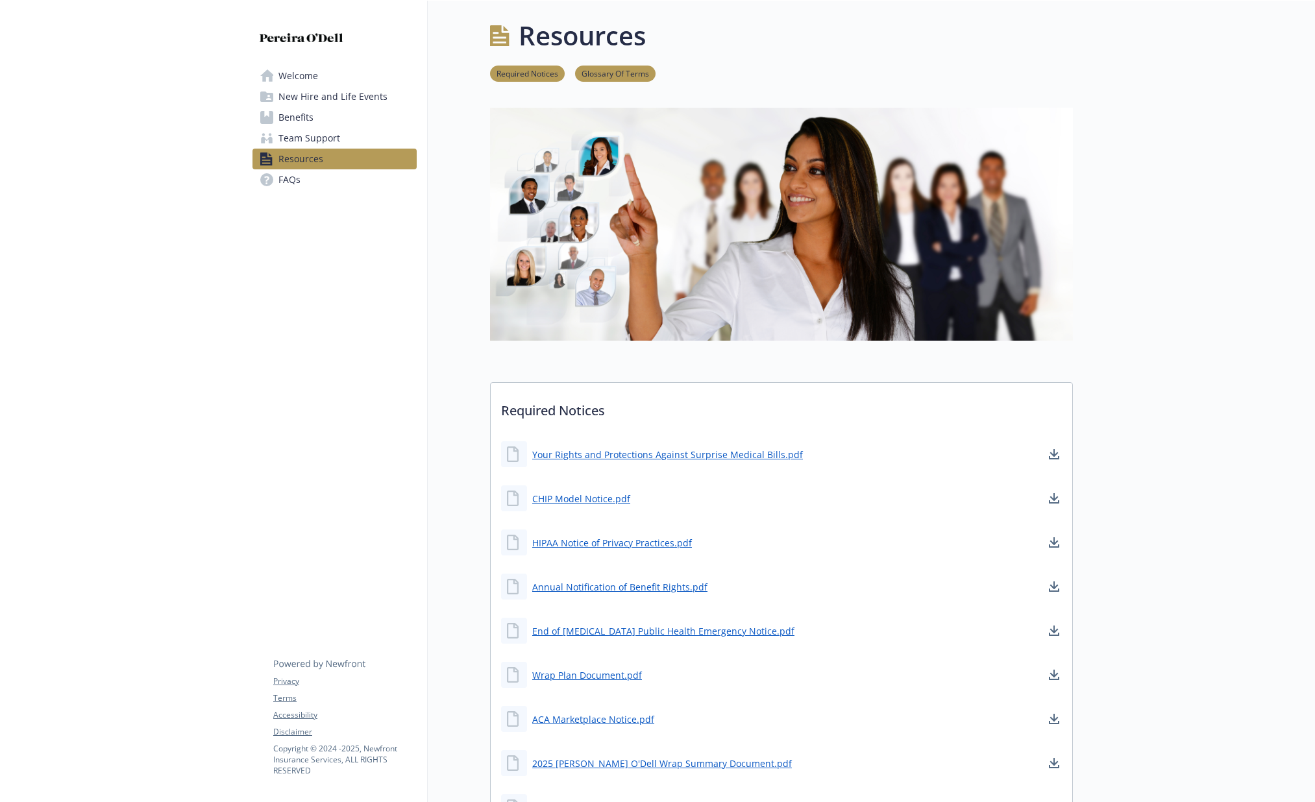
click at [321, 71] on link "Welcome" at bounding box center [335, 76] width 164 height 21
